Goal: Browse casually: Explore the website without a specific task or goal

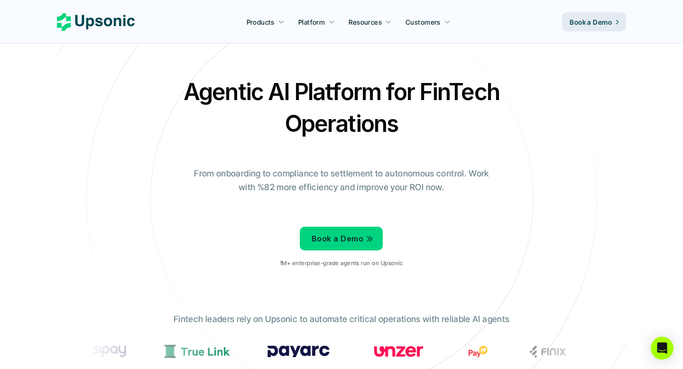
click at [101, 15] on icon at bounding box center [96, 22] width 78 height 18
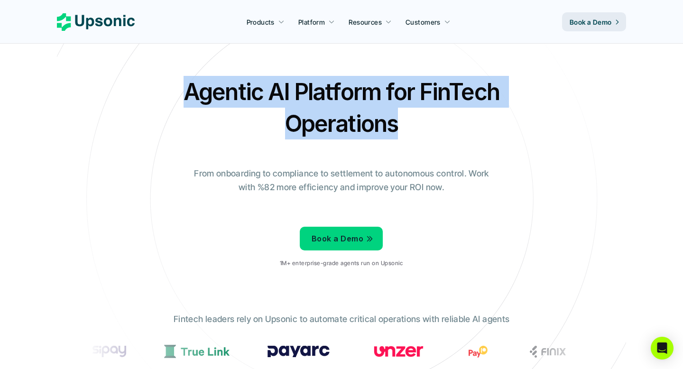
drag, startPoint x: 189, startPoint y: 84, endPoint x: 421, endPoint y: 127, distance: 236.0
click at [421, 127] on h2 "Agentic AI Platform for FinTech Operations" at bounding box center [342, 108] width 332 height 64
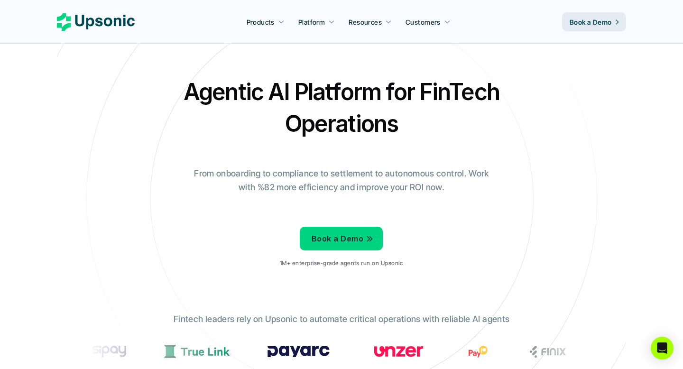
click at [533, 91] on div "Agentic AI Platform for FinTech Operations From onboarding to compliance to set…" at bounding box center [341, 175] width 555 height 199
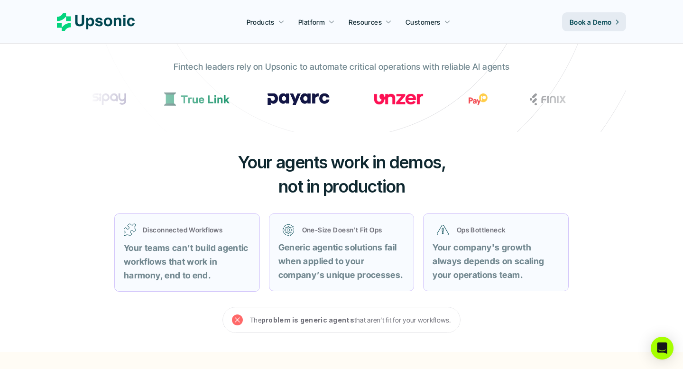
scroll to position [190, 0]
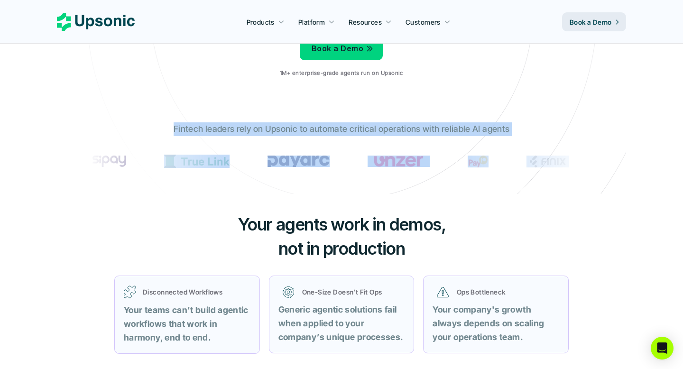
drag, startPoint x: 177, startPoint y: 127, endPoint x: 526, endPoint y: 134, distance: 349.4
click at [526, 134] on div "Fintech leaders rely on Upsonic to automate critical operations with reliable A…" at bounding box center [342, 151] width 522 height 72
click at [520, 111] on div at bounding box center [520, 111] width 0 height 0
click at [510, 126] on div "Fintech leaders rely on Upsonic to automate critical operations with reliable A…" at bounding box center [342, 151] width 522 height 72
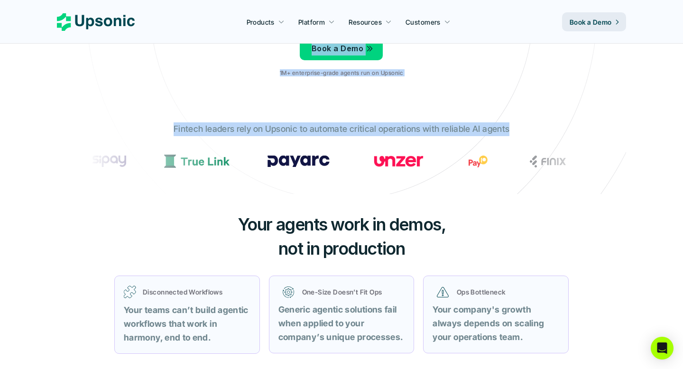
drag, startPoint x: 510, startPoint y: 126, endPoint x: 174, endPoint y: 108, distance: 337.0
click at [173, 108] on section "Agentic AI Platform for FinTech Operations From onboarding to compliance to set…" at bounding box center [342, 2] width 570 height 384
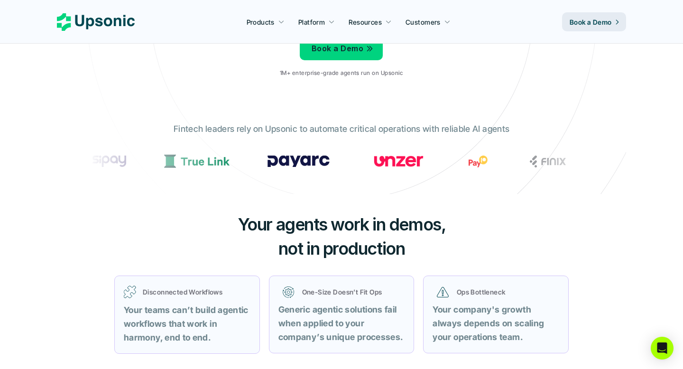
click at [178, 121] on div "Fintech leaders rely on Upsonic to automate critical operations with reliable A…" at bounding box center [342, 151] width 522 height 72
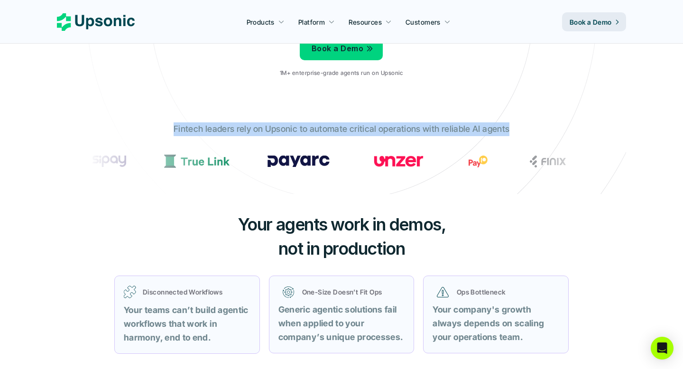
drag, startPoint x: 178, startPoint y: 126, endPoint x: 514, endPoint y: 135, distance: 336.1
click at [514, 135] on div "Fintech leaders rely on Upsonic to automate critical operations with reliable A…" at bounding box center [342, 151] width 522 height 72
click at [508, 135] on div at bounding box center [508, 135] width 0 height 0
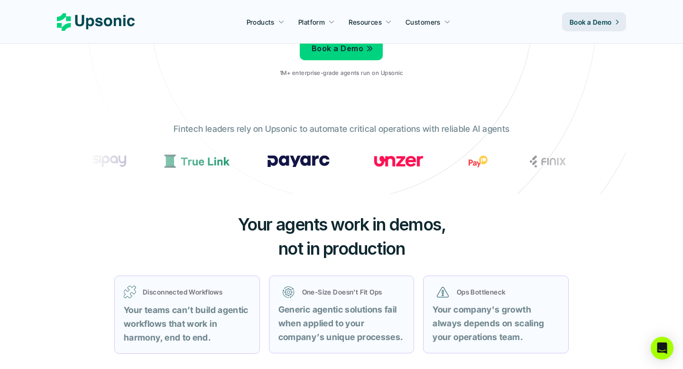
drag, startPoint x: 323, startPoint y: 231, endPoint x: 265, endPoint y: 195, distance: 68.1
click at [209, 207] on div "Your agents work in demos, not in production Disconnected Workflows Your teams …" at bounding box center [342, 304] width 570 height 220
click at [116, 24] on icon at bounding box center [96, 22] width 78 height 18
